Goal: Task Accomplishment & Management: Complete application form

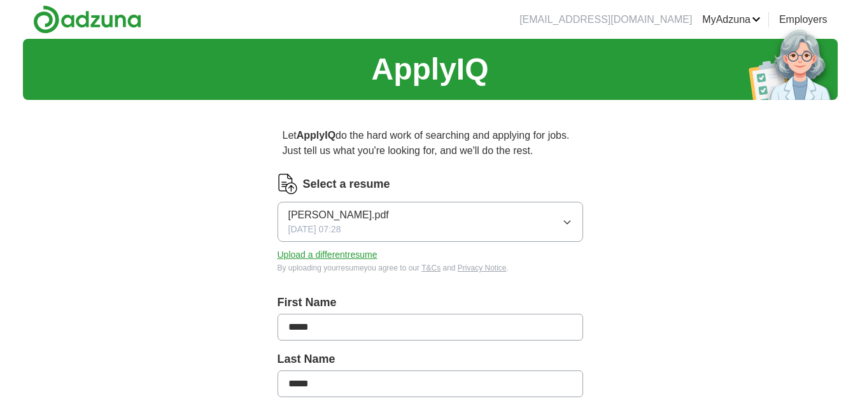
click at [341, 224] on span "[DATE] 07:28" at bounding box center [314, 229] width 53 height 13
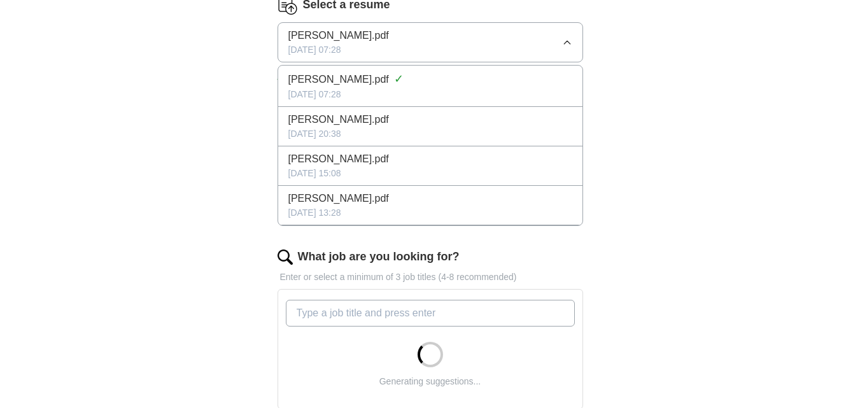
scroll to position [191, 0]
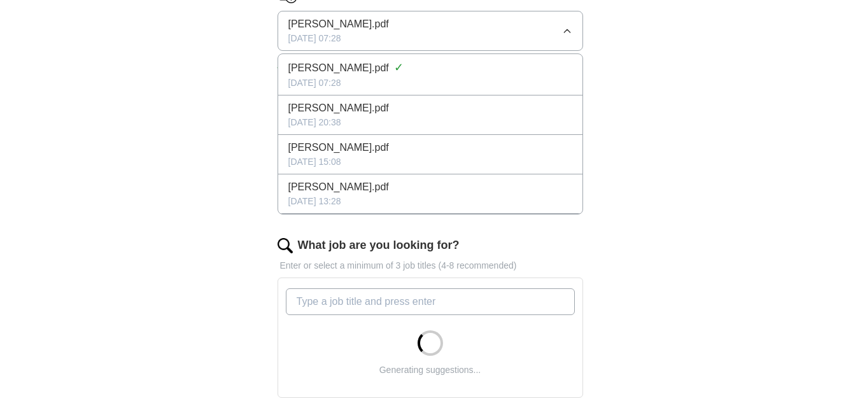
click at [145, 183] on div "ApplyIQ Let ApplyIQ do the hard work of searching and applying for jobs. Just t…" at bounding box center [430, 261] width 815 height 826
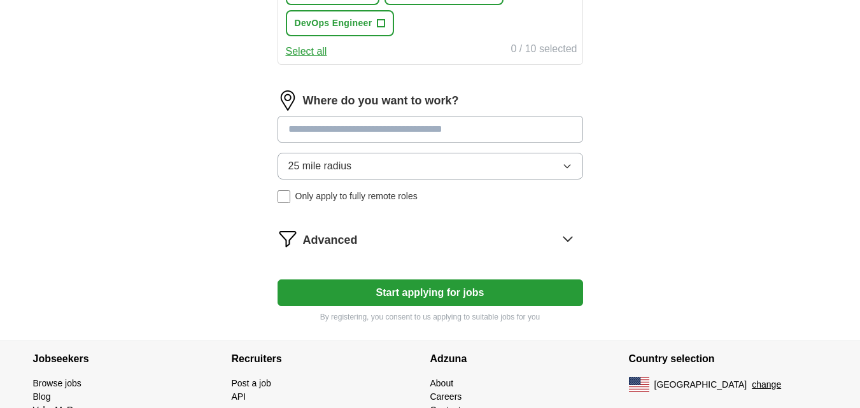
scroll to position [700, 0]
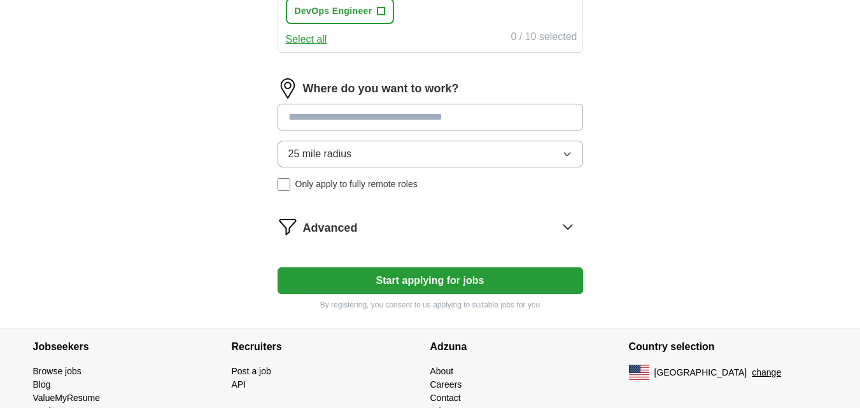
click at [382, 284] on button "Start applying for jobs" at bounding box center [431, 280] width 306 height 27
